Goal: Task Accomplishment & Management: Use online tool/utility

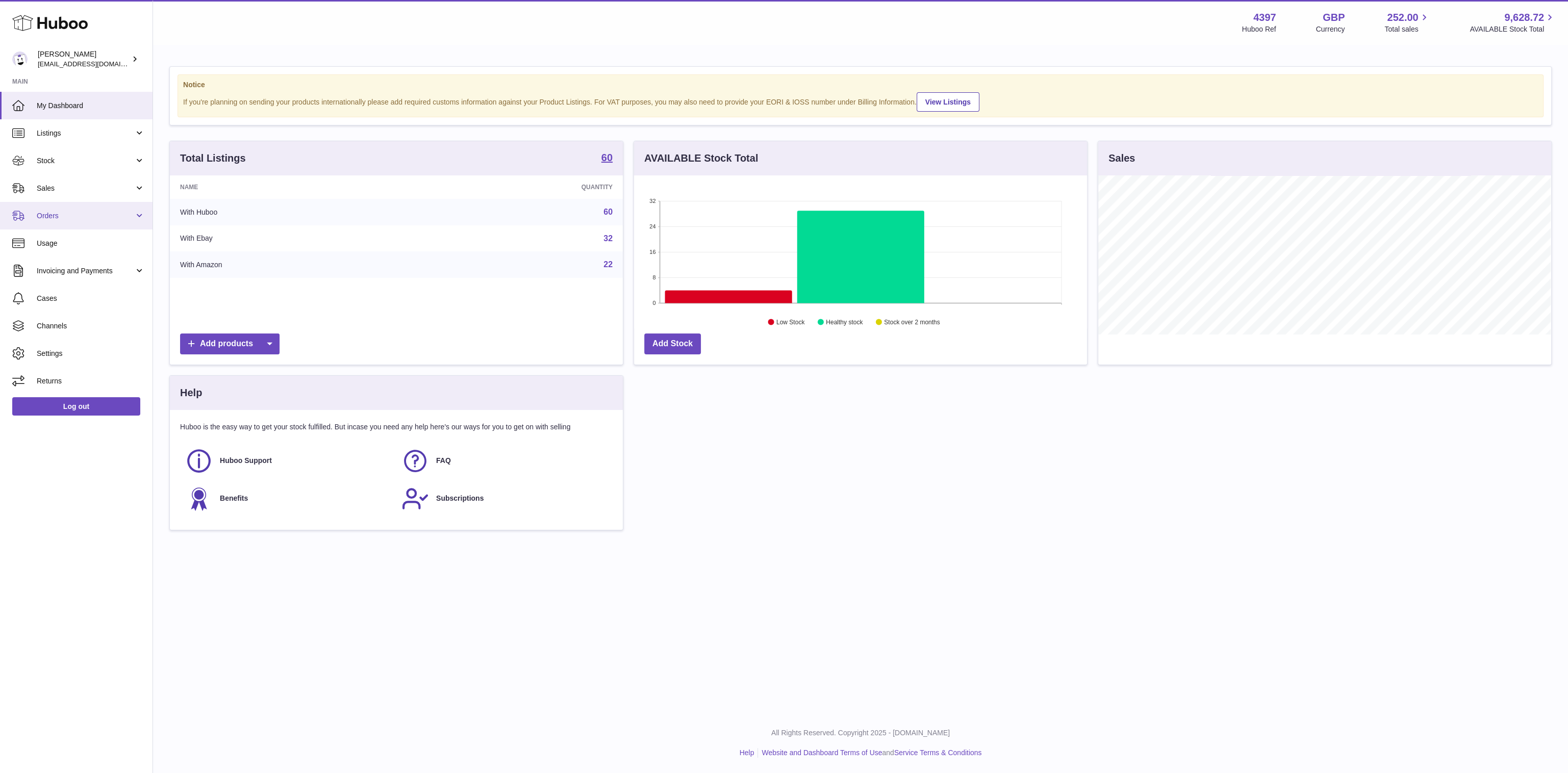
scroll to position [159, 453]
click at [77, 193] on link "Sales" at bounding box center [76, 188] width 153 height 27
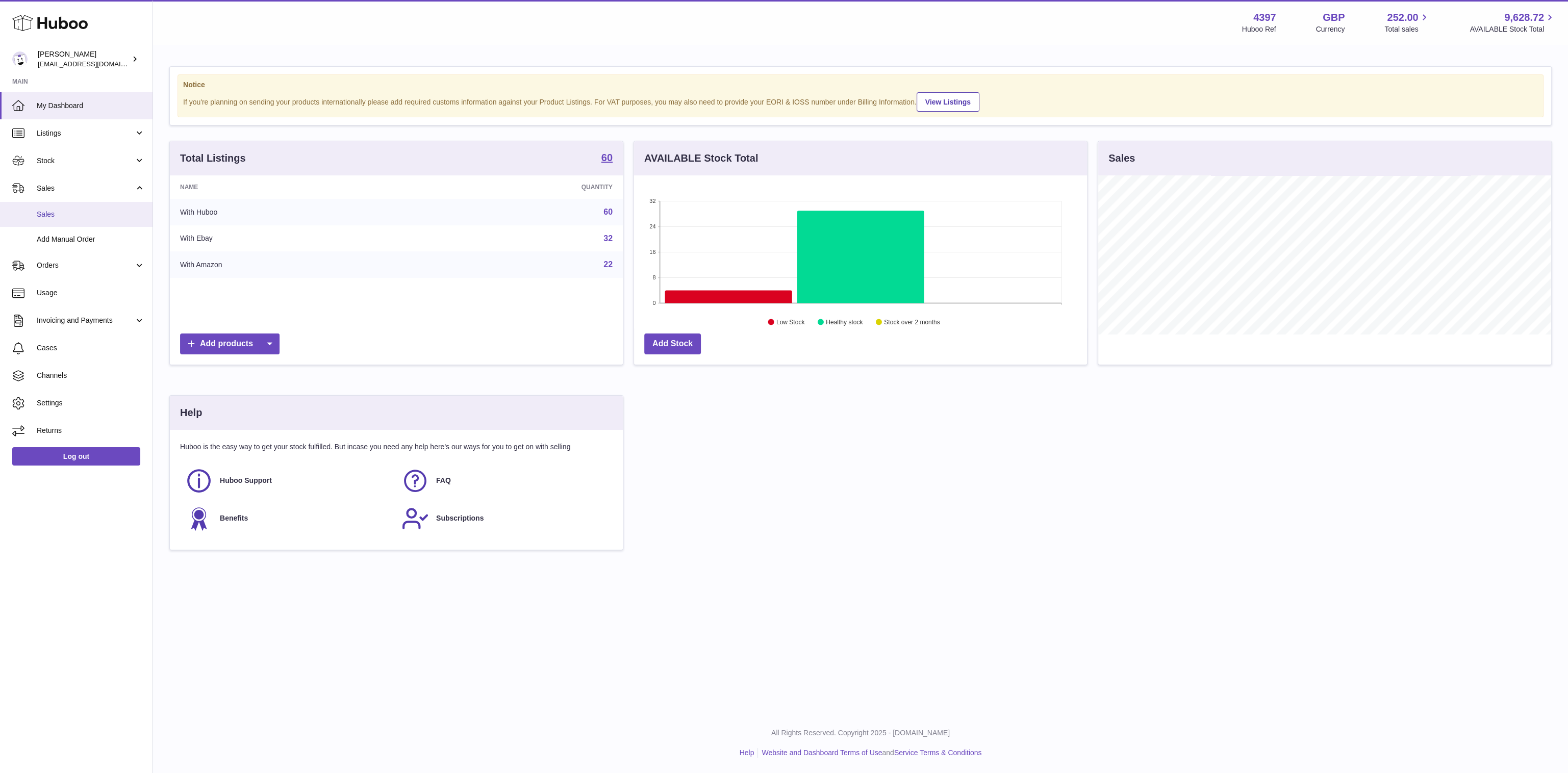
click at [76, 214] on span "Sales" at bounding box center [91, 215] width 108 height 10
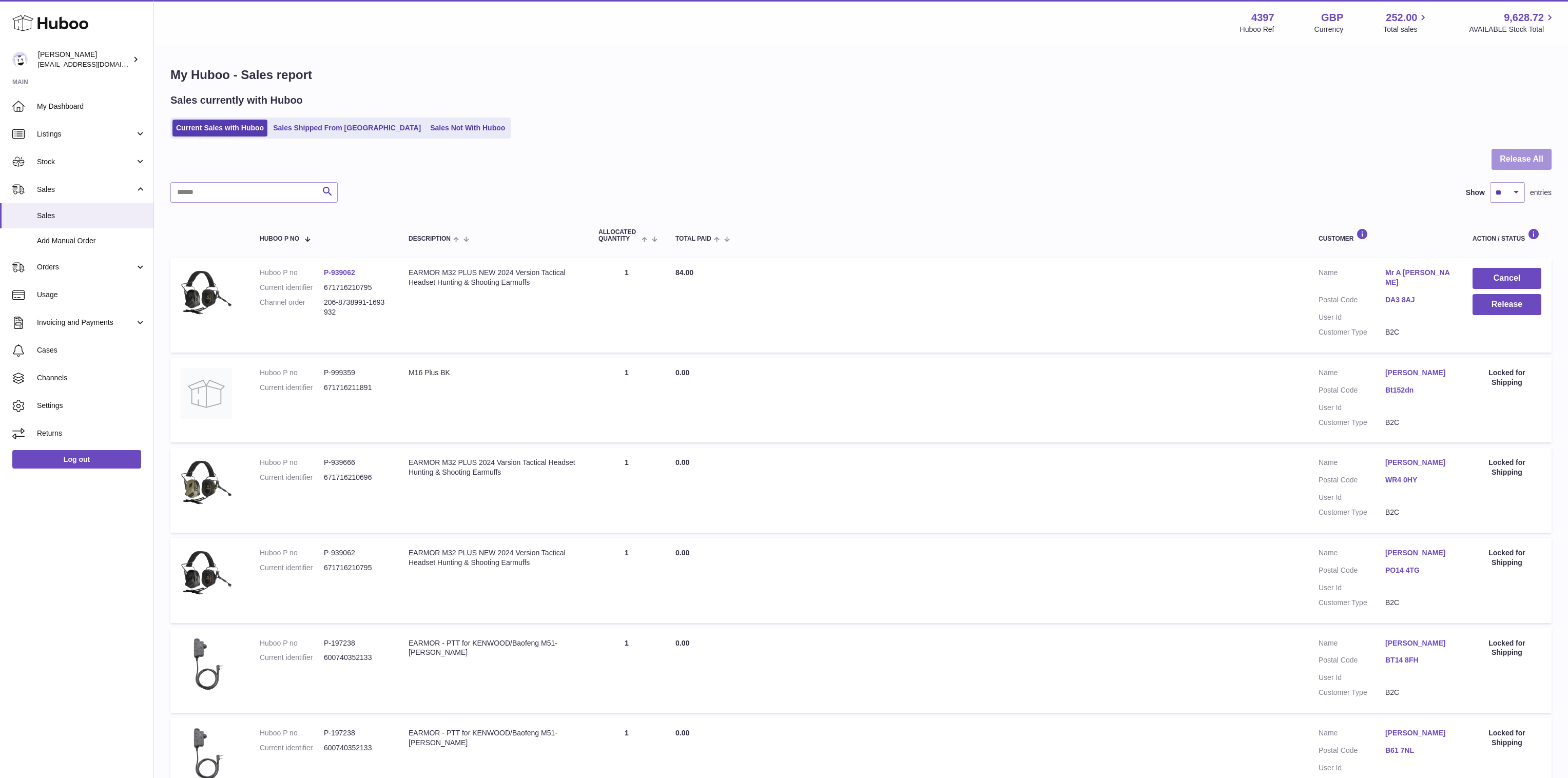
click at [1536, 159] on button "Release All" at bounding box center [1522, 159] width 60 height 21
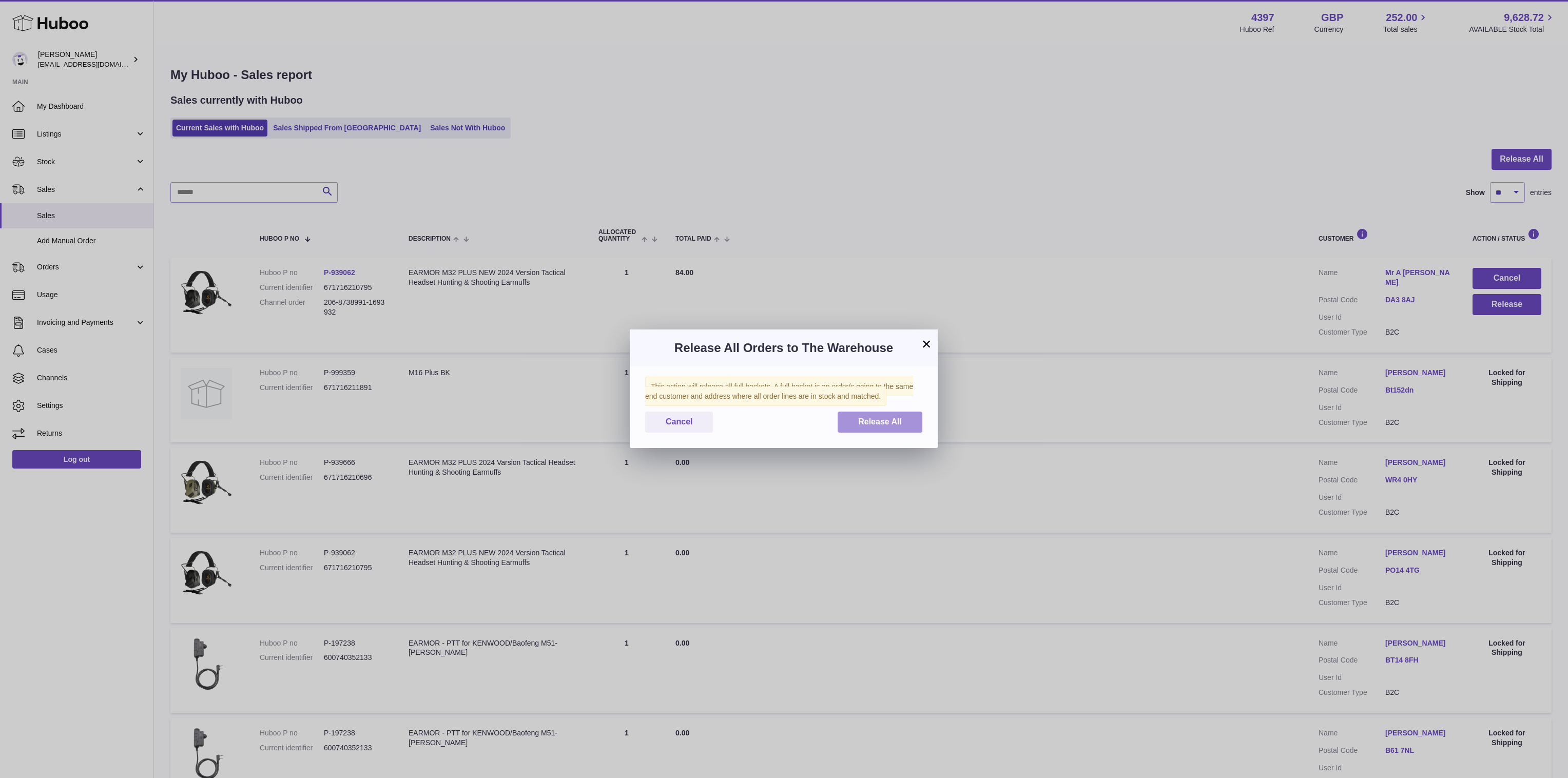
click at [856, 420] on button "Release All" at bounding box center [880, 422] width 85 height 21
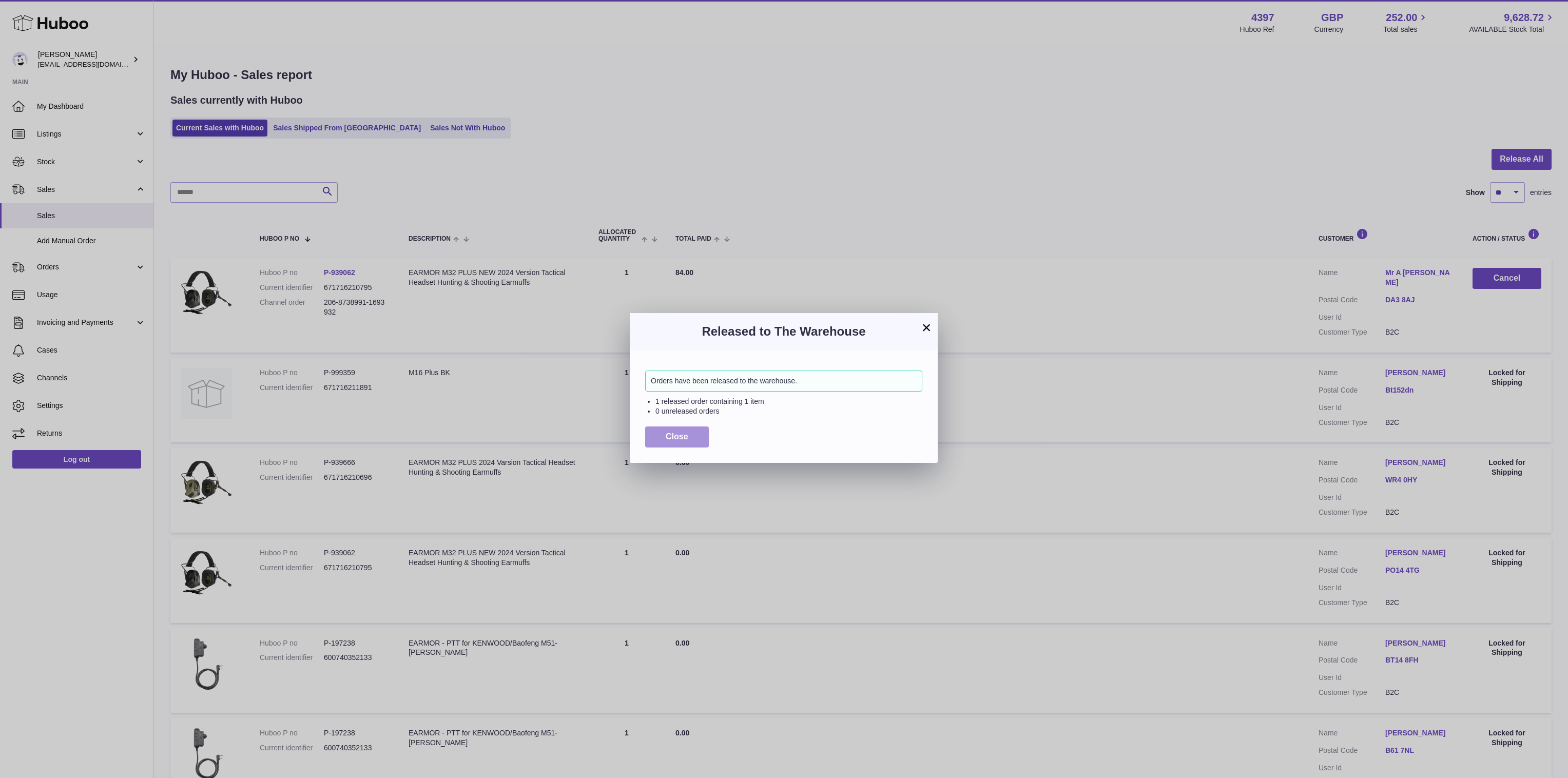
click at [685, 438] on span "Close" at bounding box center [677, 436] width 23 height 9
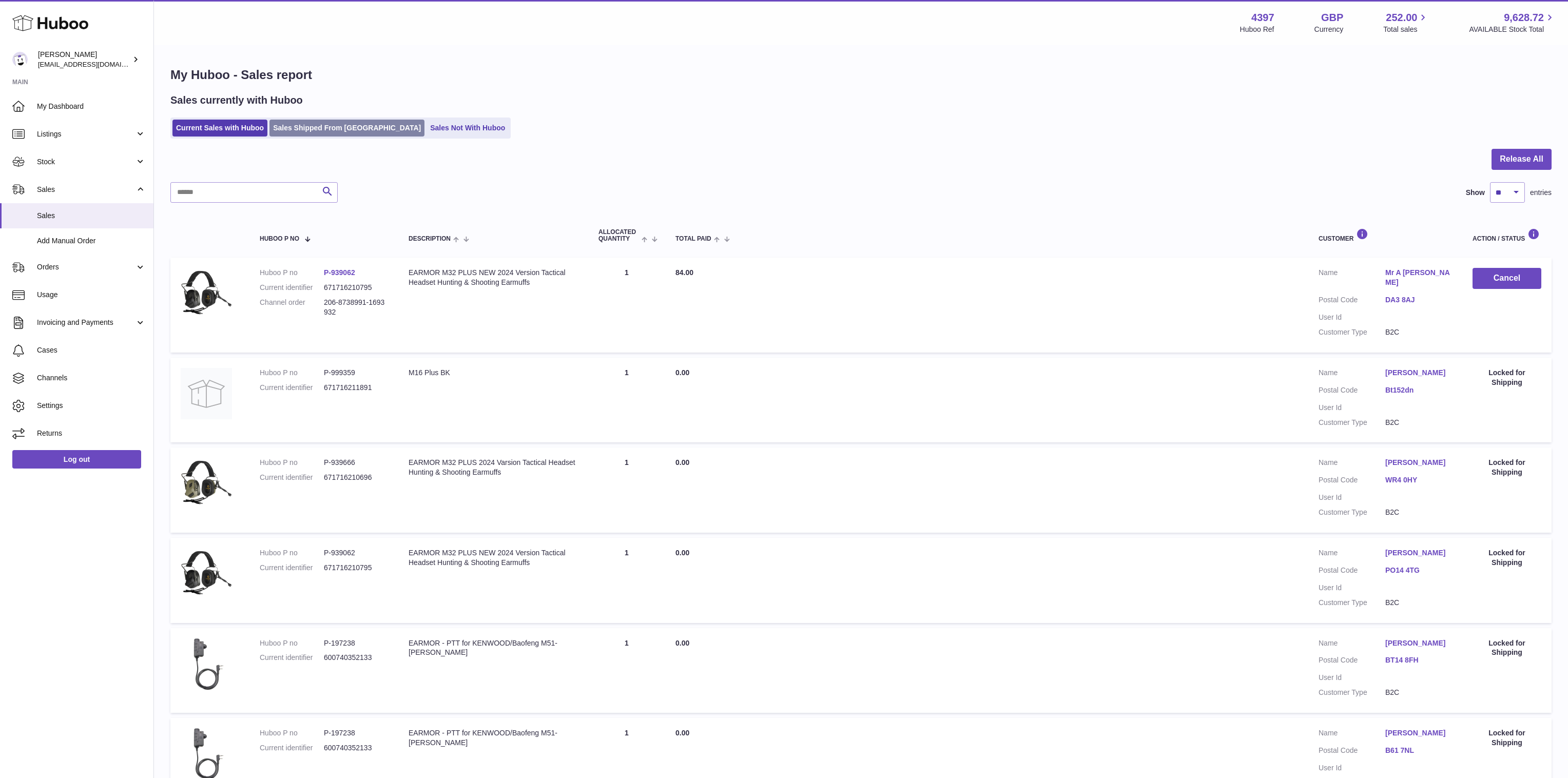
click at [301, 133] on link "Sales Shipped From [GEOGRAPHIC_DATA]" at bounding box center [346, 128] width 155 height 17
